Goal: Check status

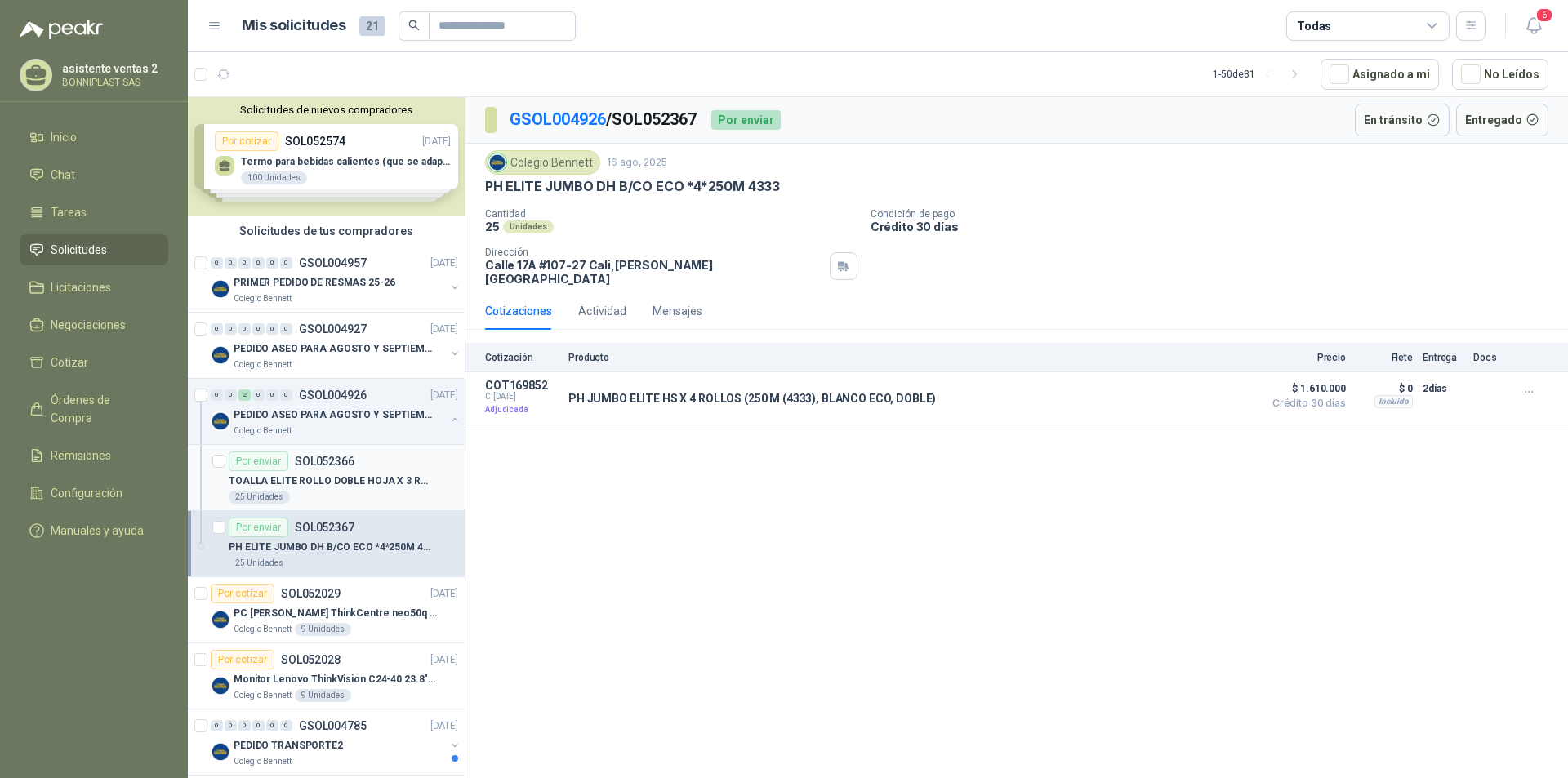
click at [367, 494] on div "25 Unidades" at bounding box center [343, 498] width 229 height 13
